Goal: Task Accomplishment & Management: Manage account settings

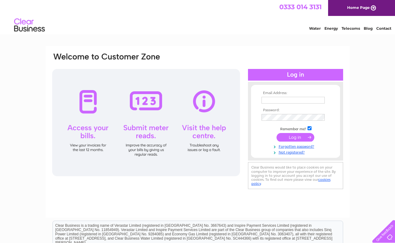
click at [303, 100] on input "text" at bounding box center [292, 100] width 63 height 7
type input "gerald@hwec.org.uk"
click at [298, 138] on input "submit" at bounding box center [295, 137] width 38 height 9
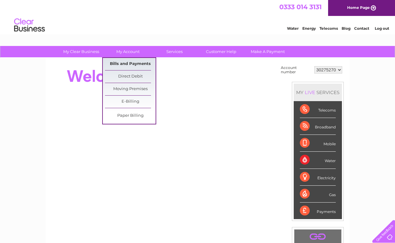
click at [136, 61] on link "Bills and Payments" at bounding box center [130, 64] width 51 height 12
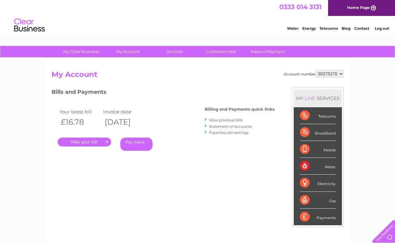
click at [99, 141] on link "." at bounding box center [84, 142] width 53 height 9
click at [228, 119] on link "View previous bills" at bounding box center [226, 120] width 34 height 5
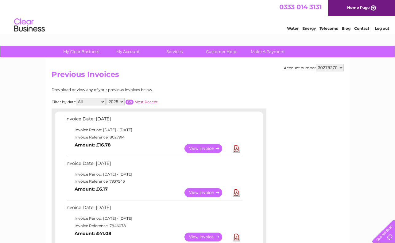
click at [209, 191] on link "View" at bounding box center [206, 192] width 45 height 9
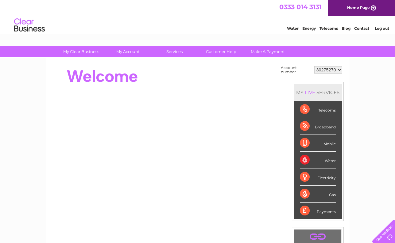
click at [361, 27] on link "Contact" at bounding box center [361, 28] width 15 height 5
